Goal: Transaction & Acquisition: Download file/media

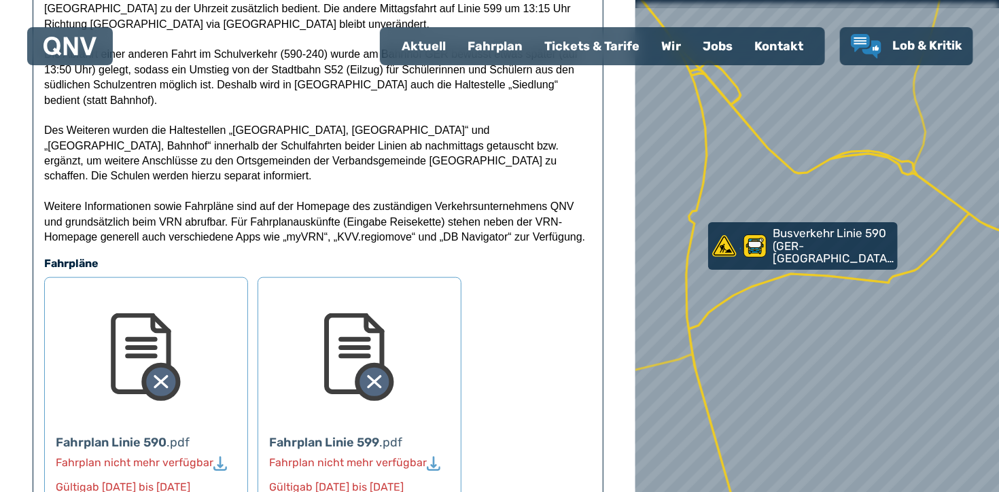
scroll to position [682, 0]
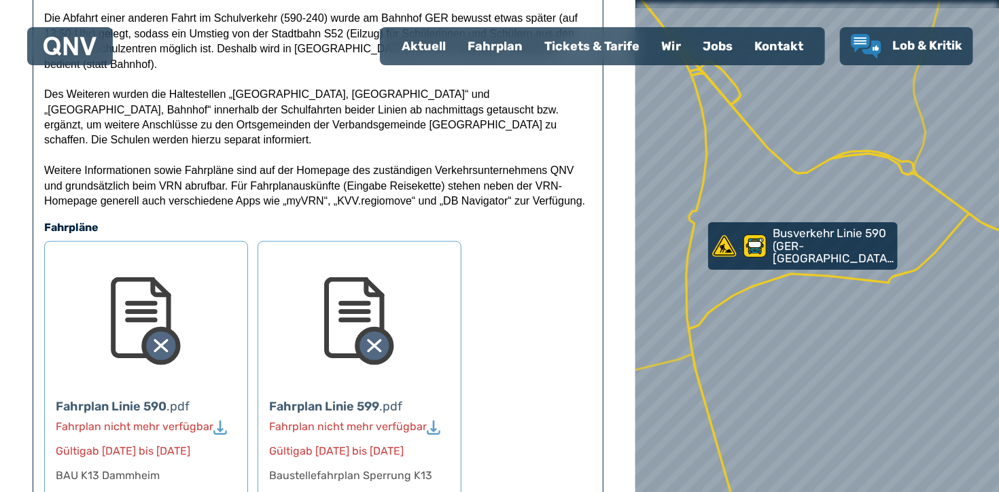
click at [161, 311] on img at bounding box center [146, 321] width 71 height 90
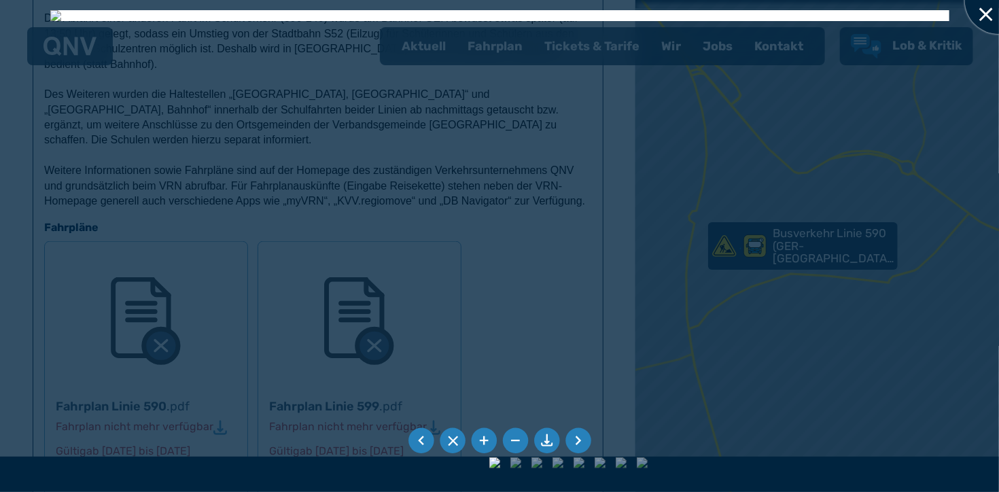
click at [990, 11] on div at bounding box center [999, 0] width 68 height 68
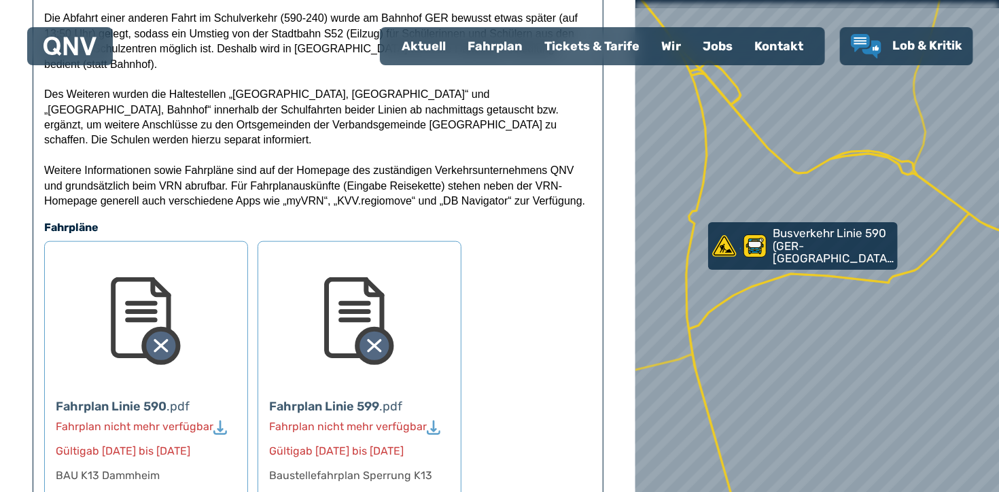
click at [489, 46] on div "Fahrplan" at bounding box center [495, 46] width 77 height 35
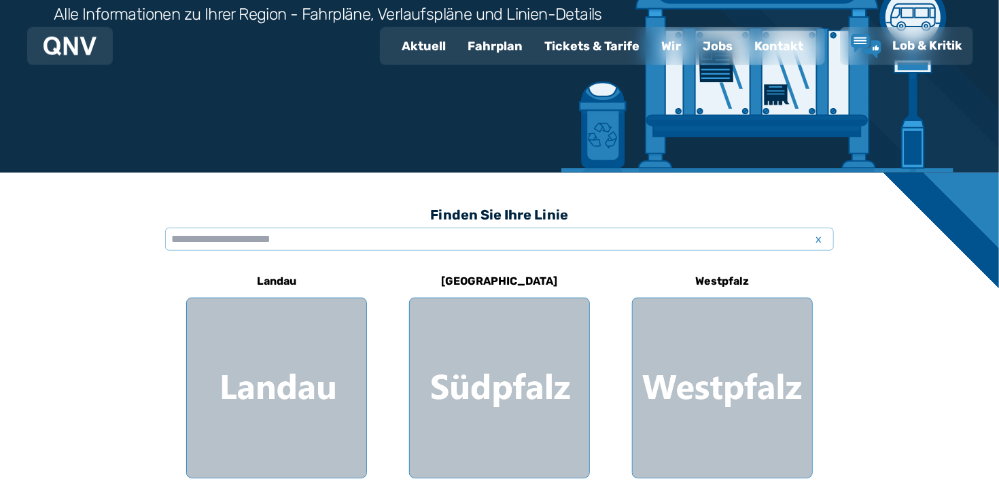
scroll to position [251, 0]
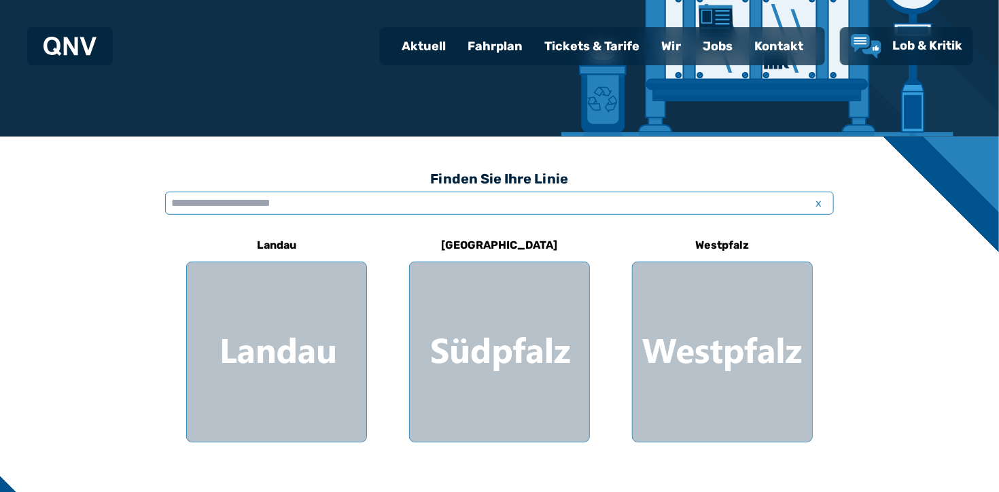
click at [210, 203] on input "text" at bounding box center [499, 203] width 669 height 23
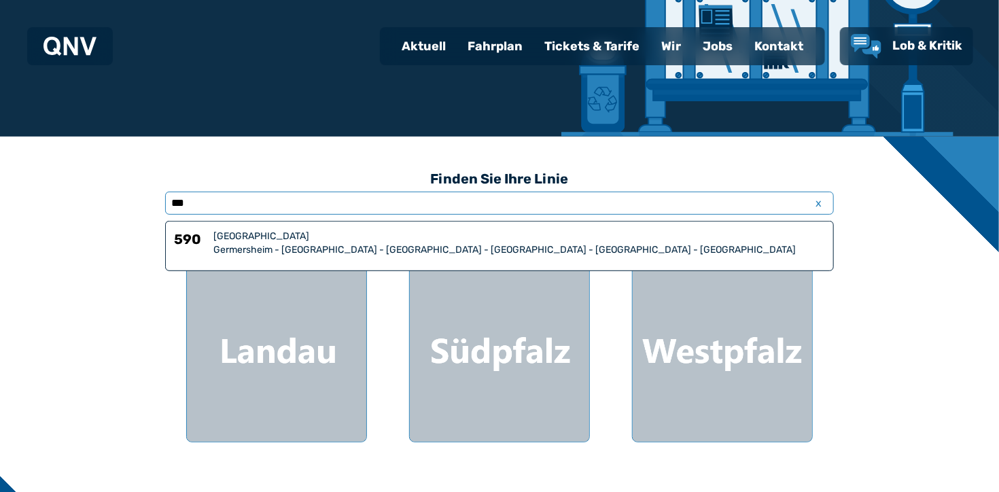
type input "***"
click at [231, 242] on div "[GEOGRAPHIC_DATA]" at bounding box center [519, 237] width 612 height 14
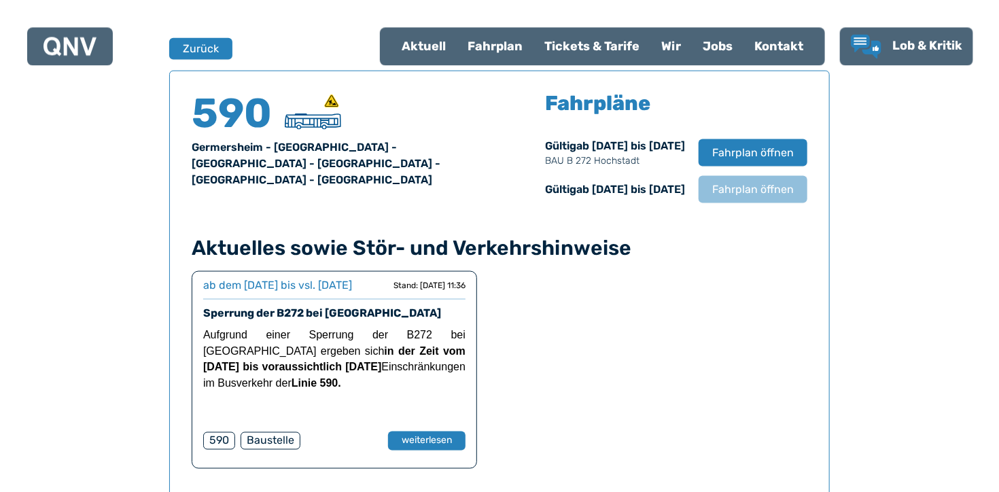
scroll to position [895, 0]
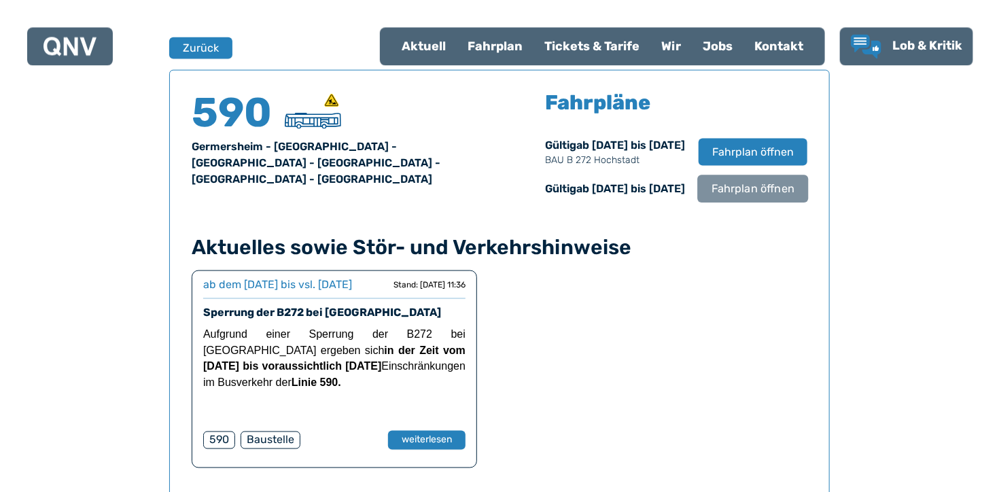
click at [745, 190] on span "Fahrplan öffnen" at bounding box center [753, 188] width 83 height 16
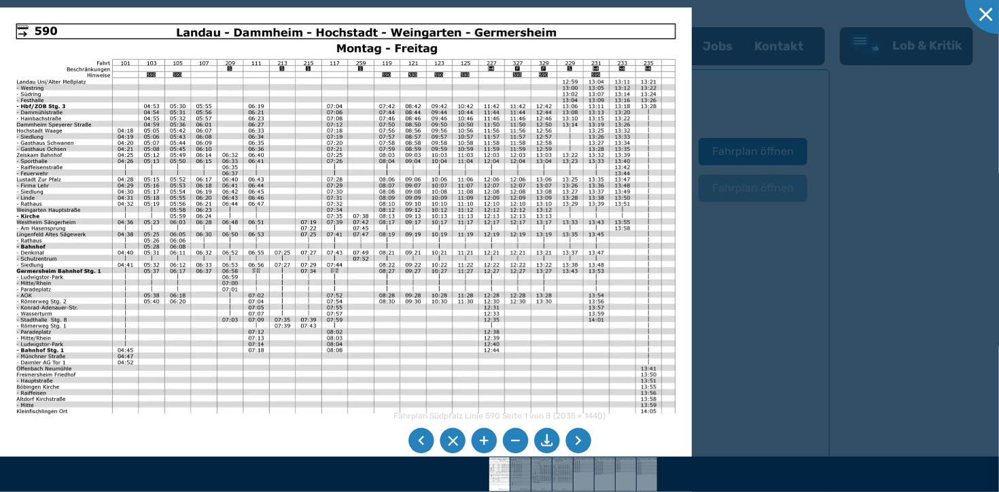
click at [485, 439] on li at bounding box center [484, 441] width 26 height 26
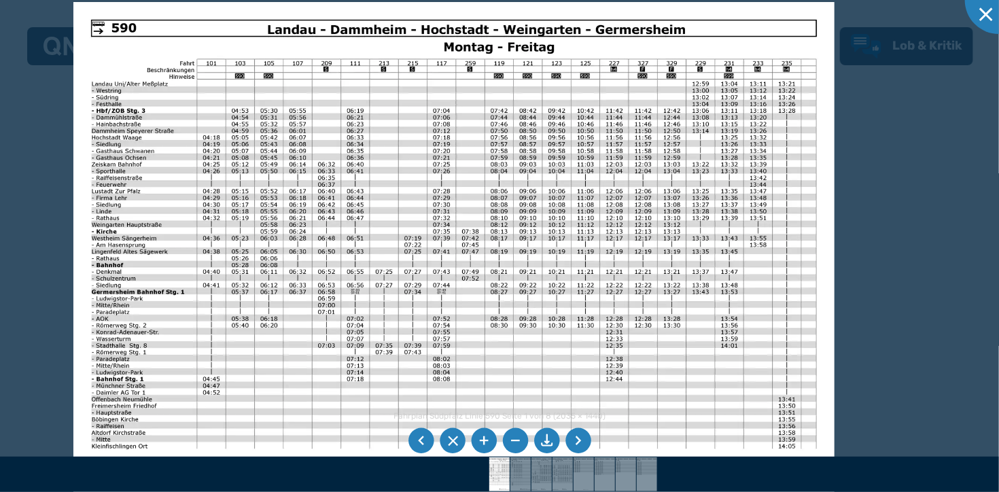
click at [322, 307] on img at bounding box center [453, 271] width 761 height 538
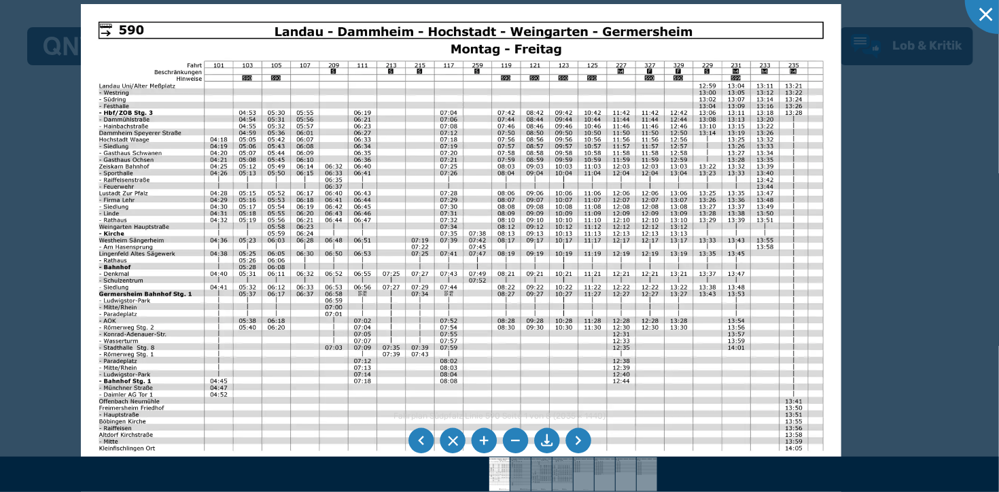
click at [583, 442] on li at bounding box center [579, 441] width 26 height 26
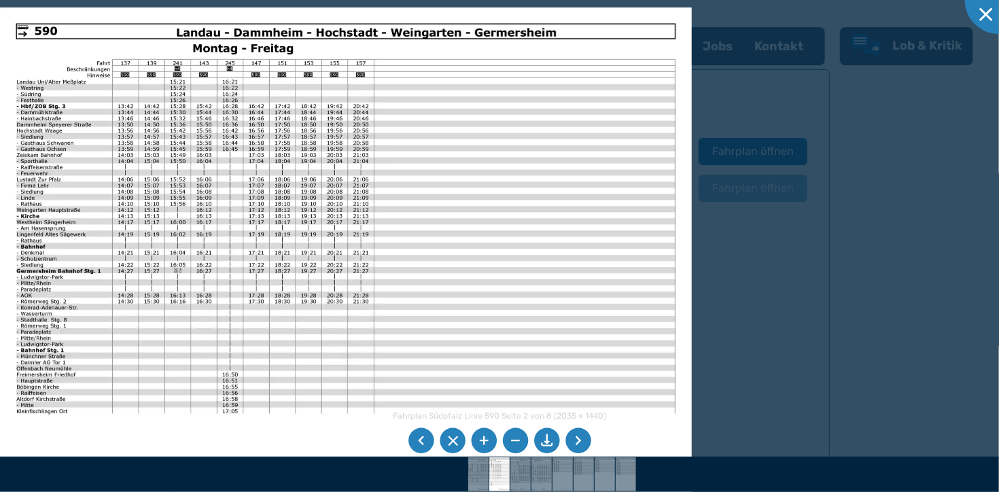
click at [583, 442] on li at bounding box center [579, 441] width 26 height 26
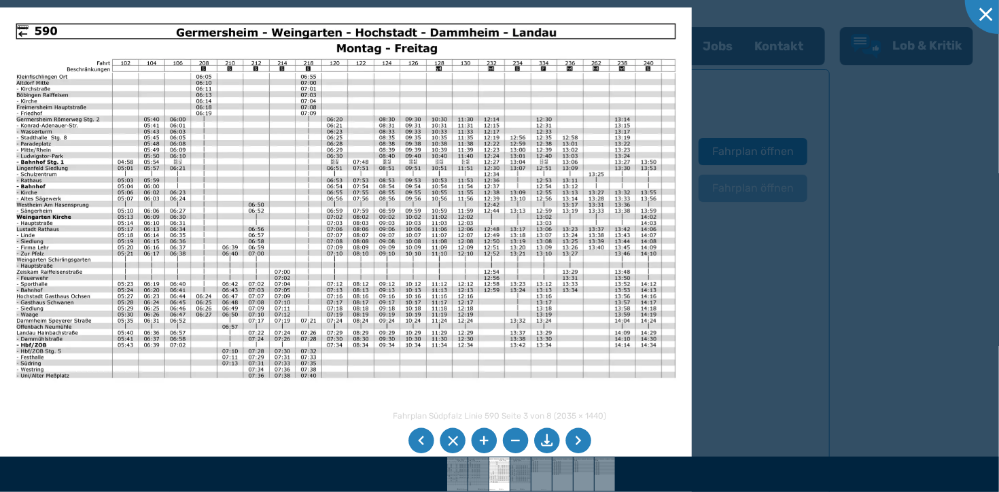
click at [482, 438] on li at bounding box center [484, 441] width 26 height 26
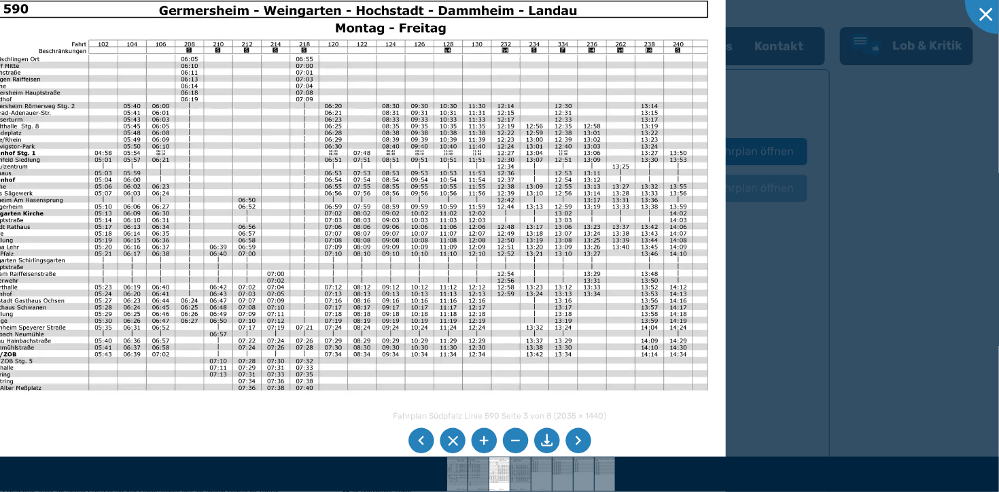
drag, startPoint x: 396, startPoint y: 417, endPoint x: 559, endPoint y: 421, distance: 163.2
click at [559, 421] on div "Fahrplan Südpfalz Linie 590 Seite 3 von 8 (2035 × 1440) 55%" at bounding box center [499, 246] width 999 height 492
click at [418, 441] on li at bounding box center [422, 441] width 26 height 26
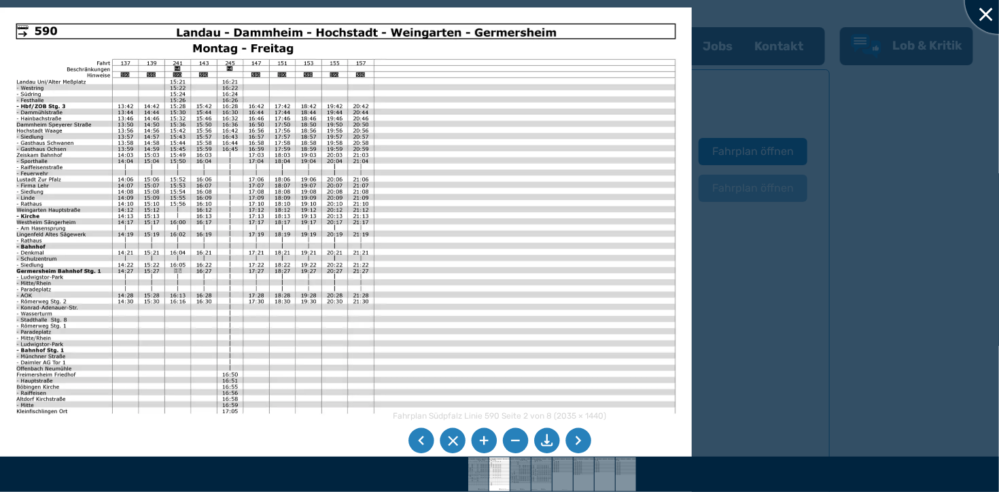
click at [985, 17] on div at bounding box center [999, 0] width 68 height 68
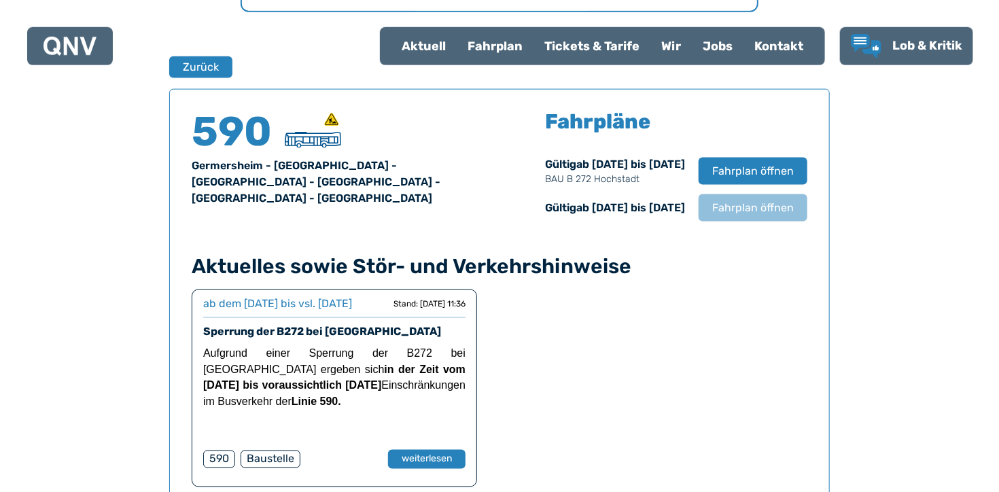
scroll to position [859, 0]
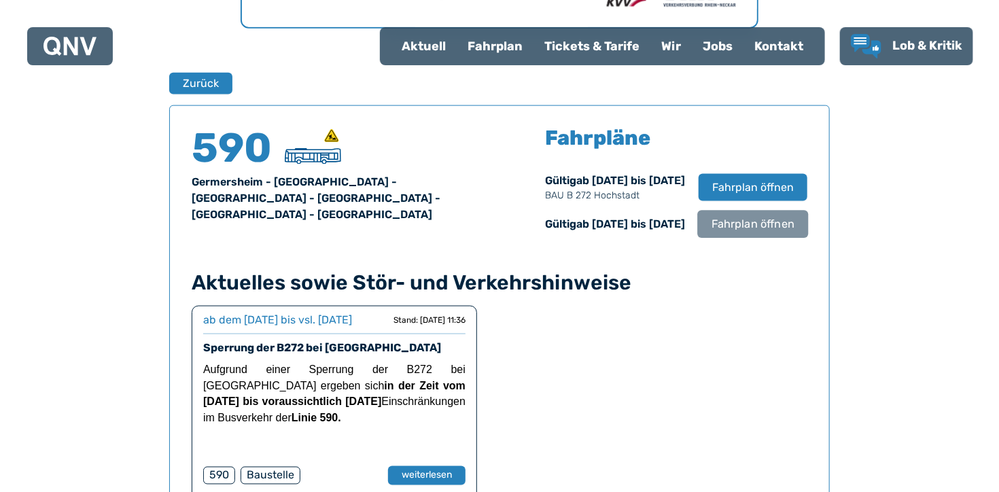
click at [758, 222] on span "Fahrplan öffnen" at bounding box center [753, 224] width 83 height 16
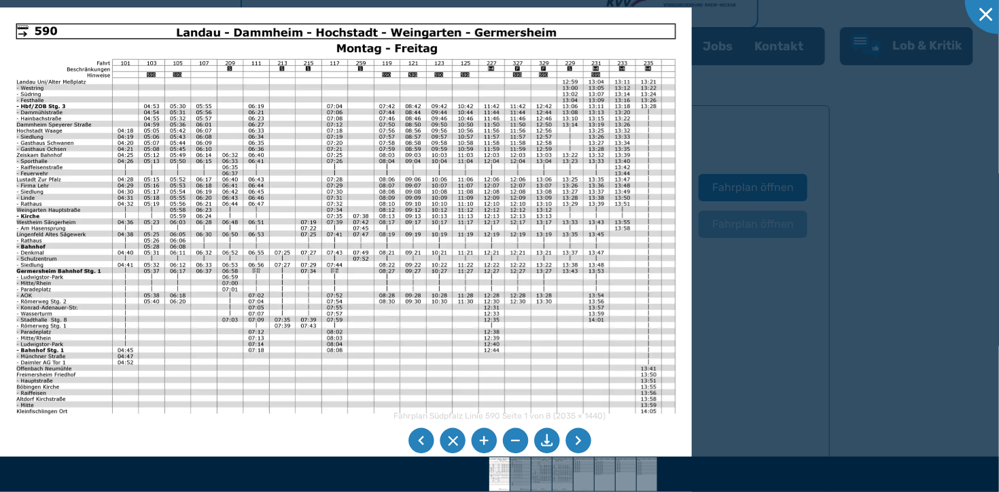
click at [579, 443] on li at bounding box center [579, 441] width 26 height 26
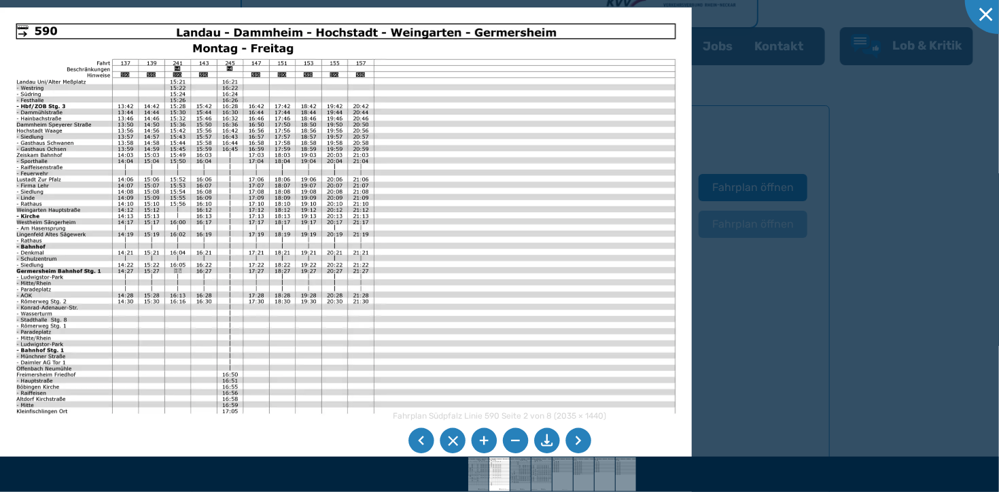
click at [418, 436] on li at bounding box center [422, 441] width 26 height 26
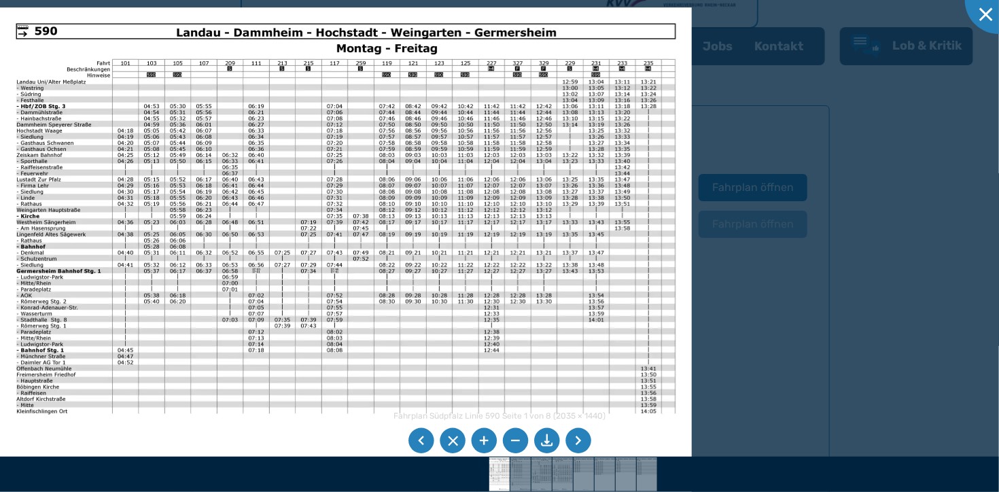
click at [574, 441] on li at bounding box center [579, 441] width 26 height 26
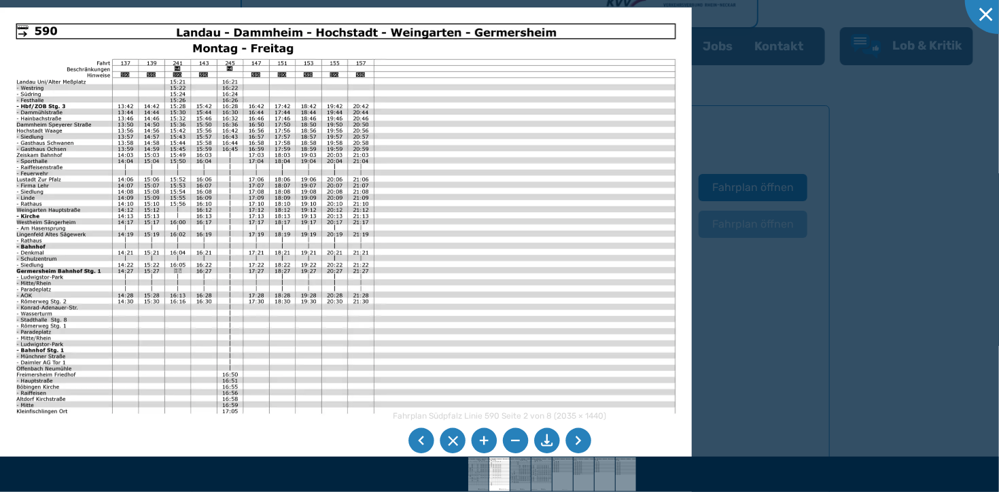
click at [574, 441] on li at bounding box center [579, 441] width 26 height 26
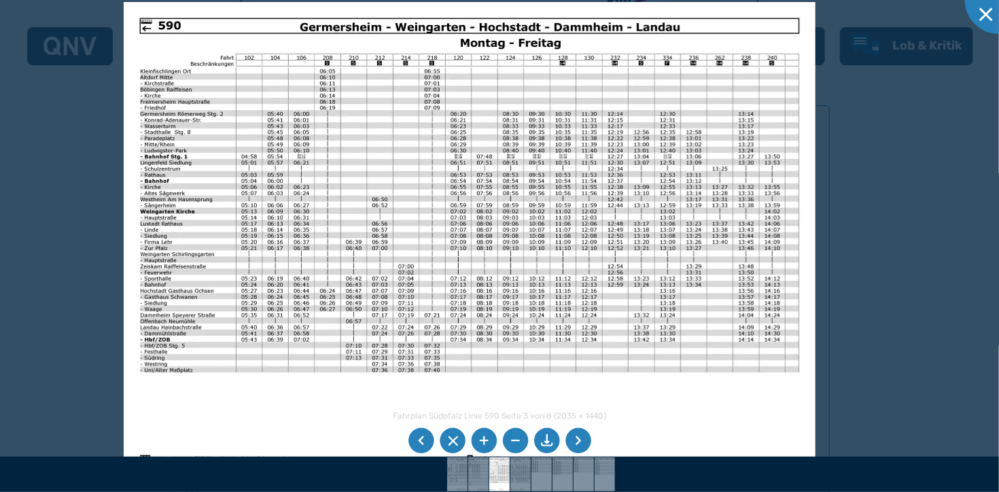
click at [719, 275] on img at bounding box center [470, 246] width 692 height 489
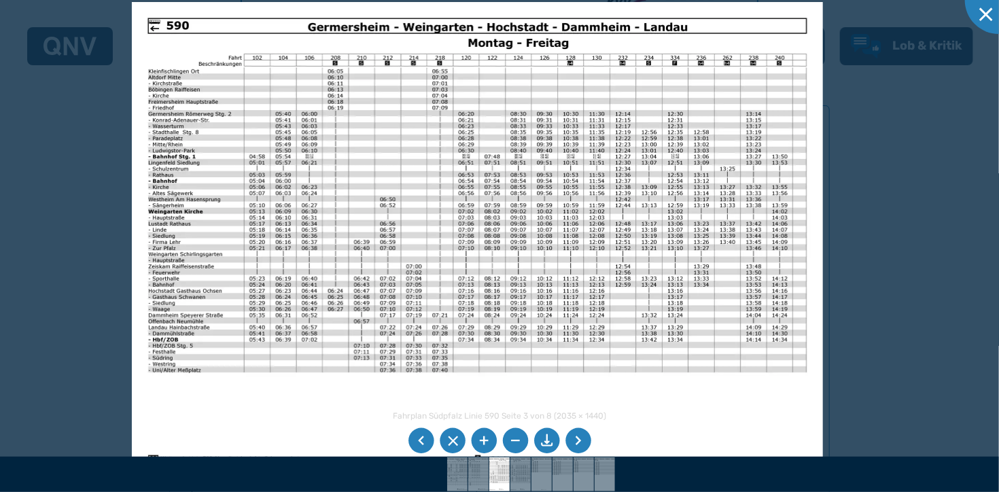
click at [549, 440] on li at bounding box center [547, 441] width 26 height 26
